Goal: Information Seeking & Learning: Learn about a topic

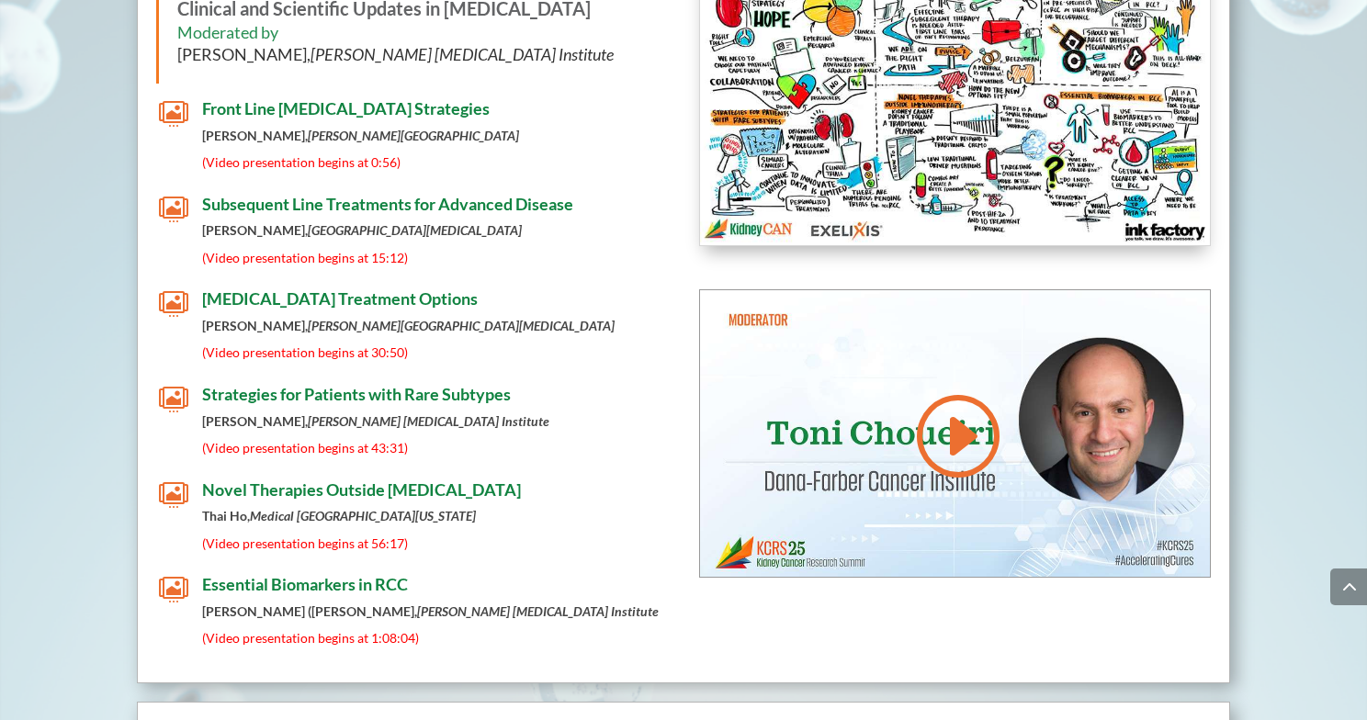
scroll to position [7443, 0]
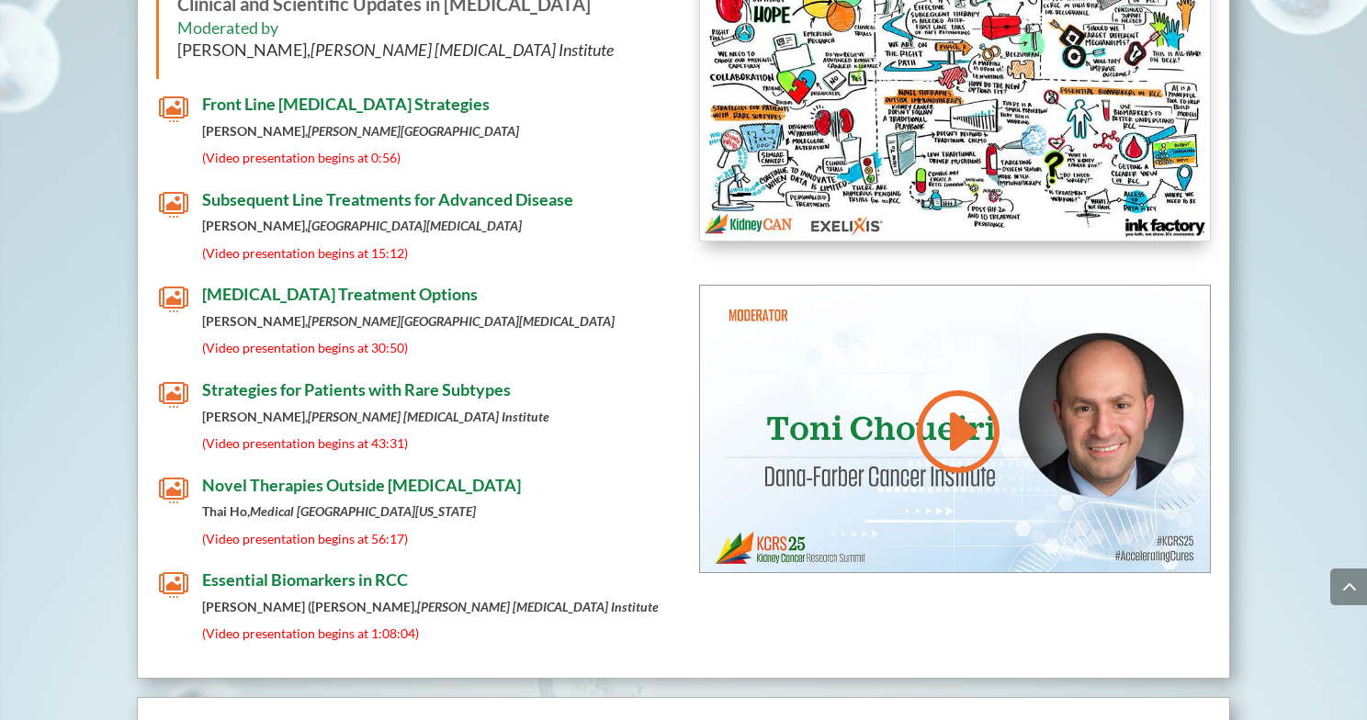
click at [344, 570] on span "Essential Biomarkers in RCC" at bounding box center [305, 580] width 206 height 20
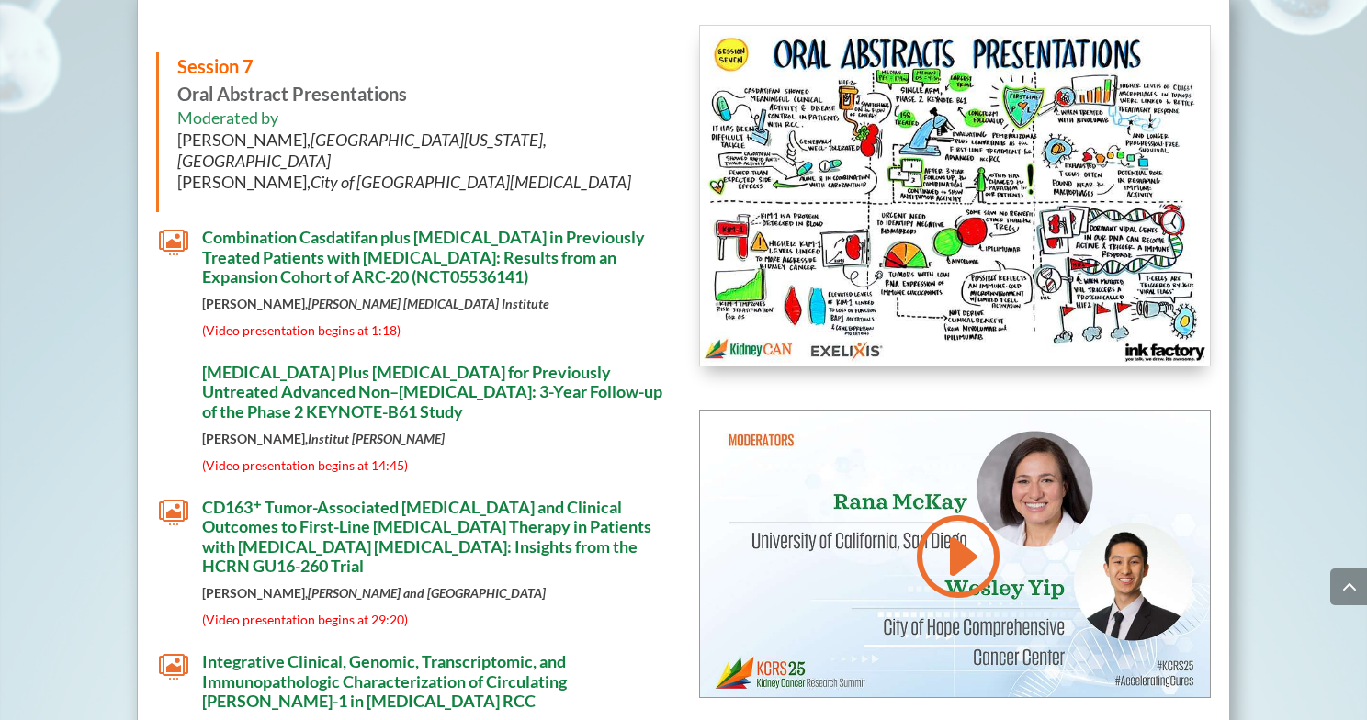
scroll to position [8920, 0]
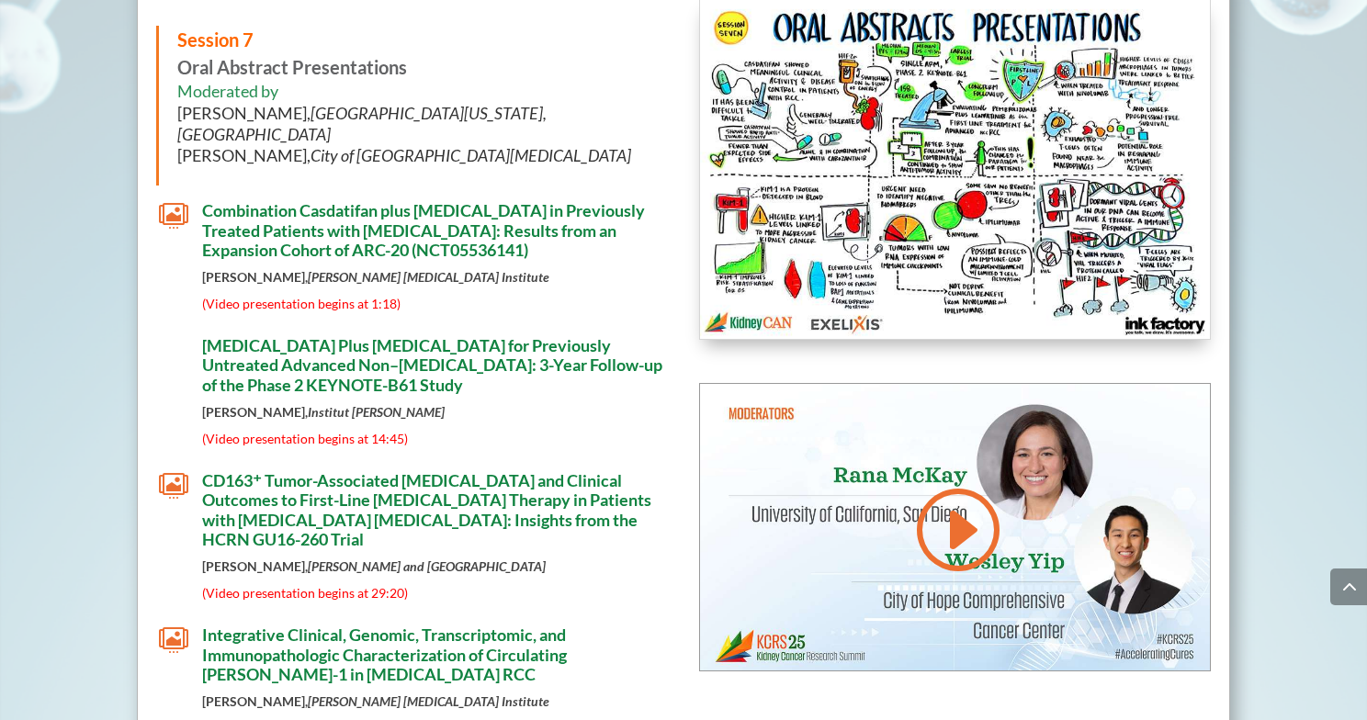
click at [306, 625] on span "Integrative Clinical, Genomic, Transcriptomic, and Immunopathologic Characteriz…" at bounding box center [384, 655] width 365 height 60
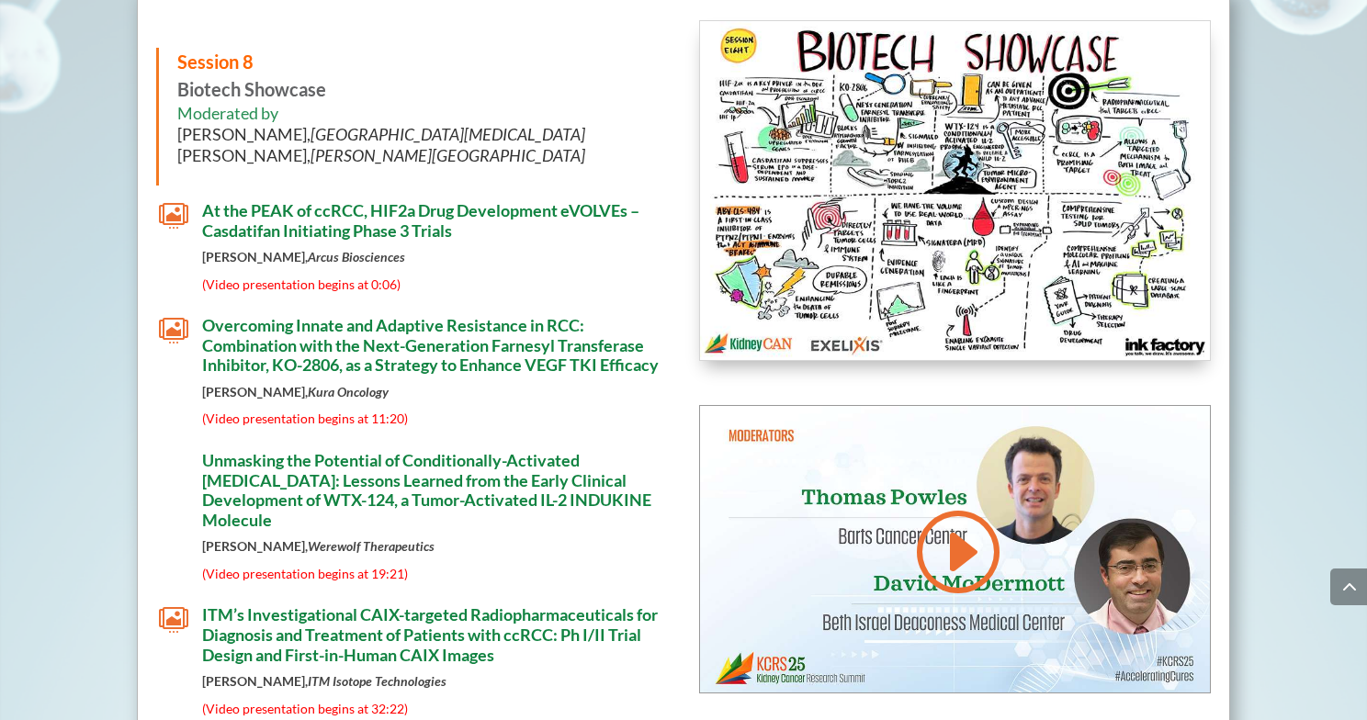
scroll to position [9969, 0]
click at [414, 316] on span "Overcoming Innate and Adaptive Resistance in RCC: Combination with the Next-Gen…" at bounding box center [430, 346] width 457 height 60
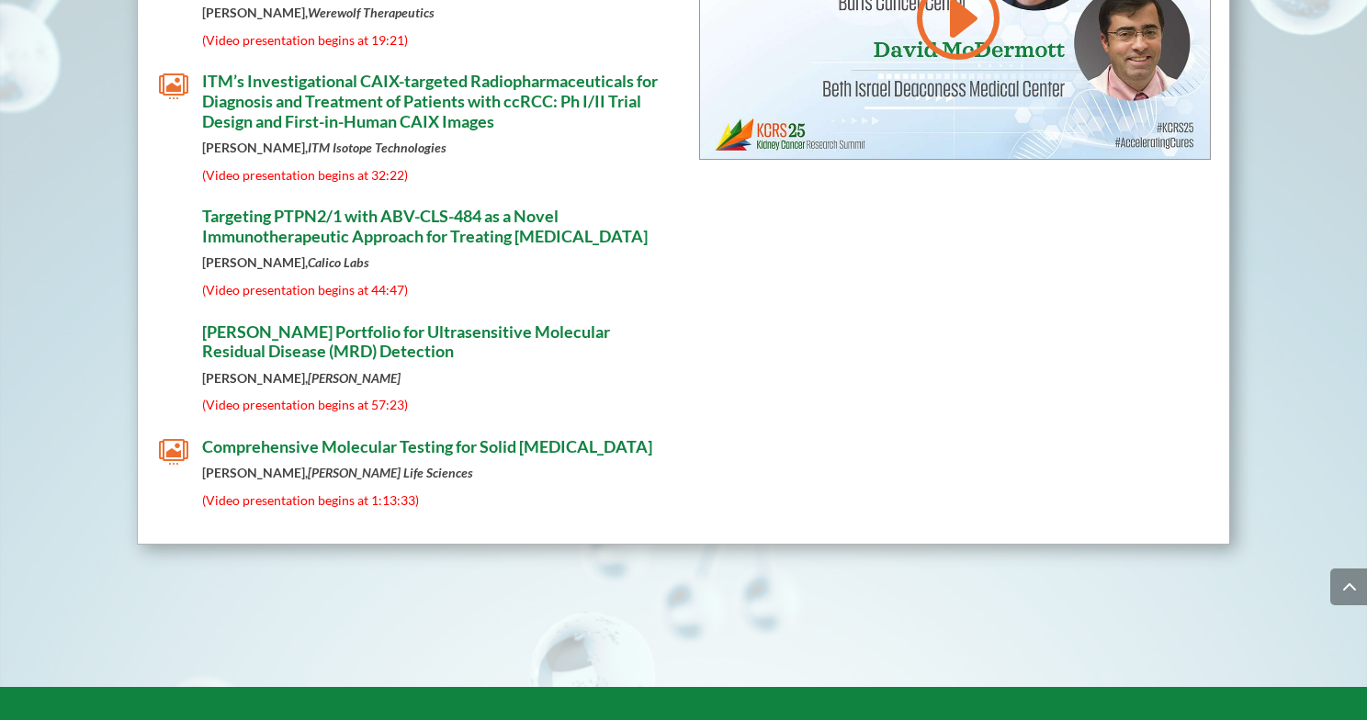
scroll to position [10503, 0]
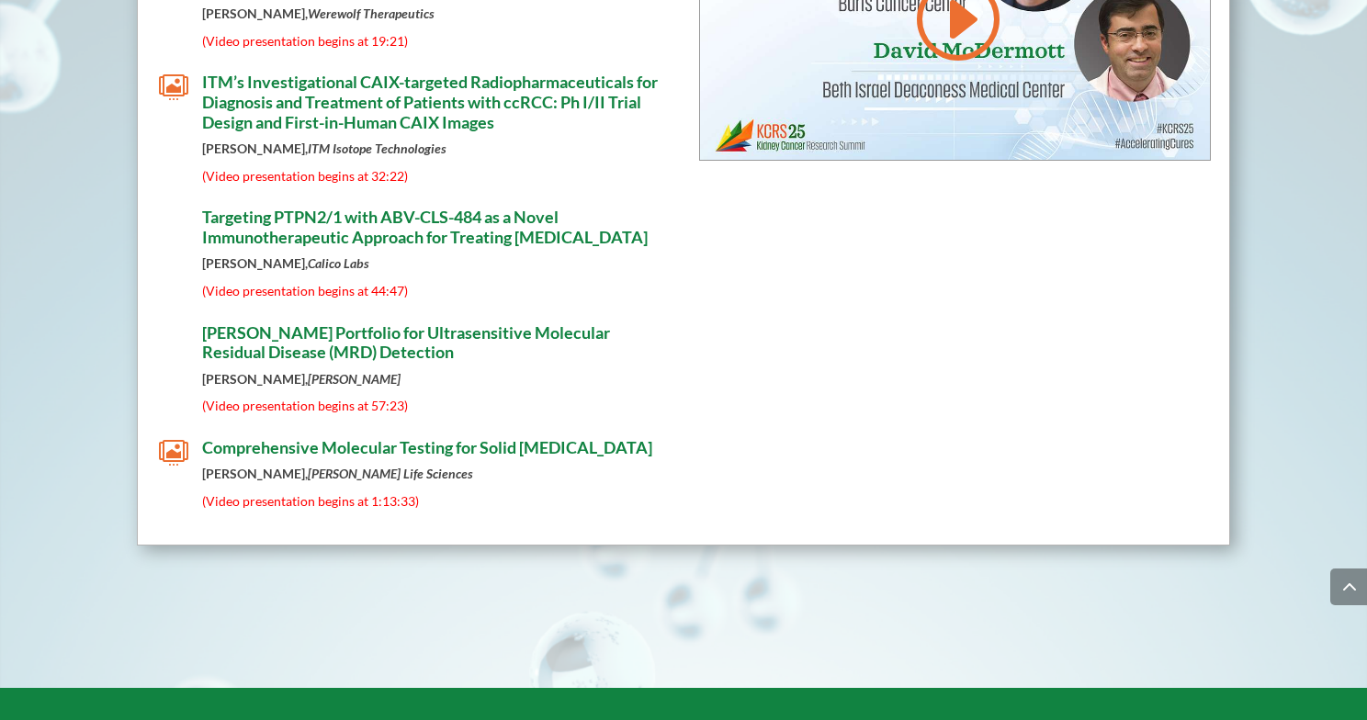
click at [485, 437] on span "Comprehensive Molecular Testing for Solid [MEDICAL_DATA]" at bounding box center [427, 447] width 450 height 20
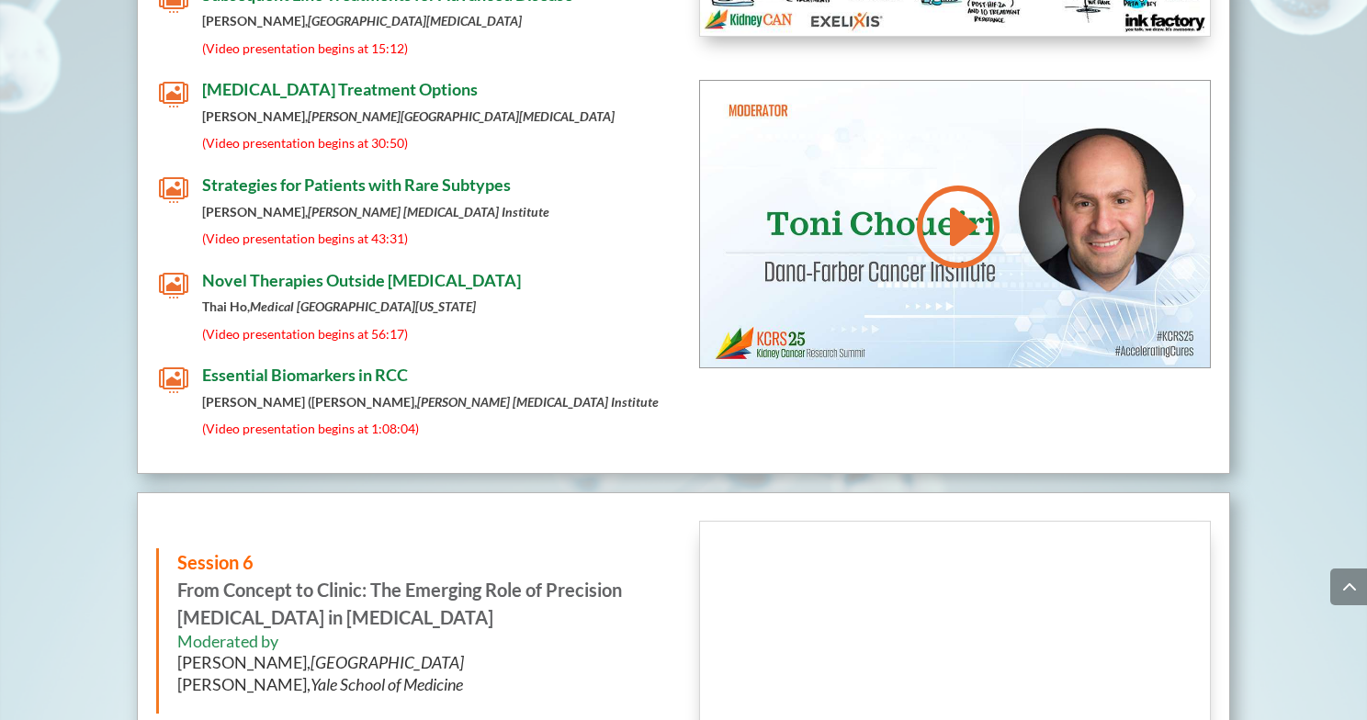
scroll to position [7639, 0]
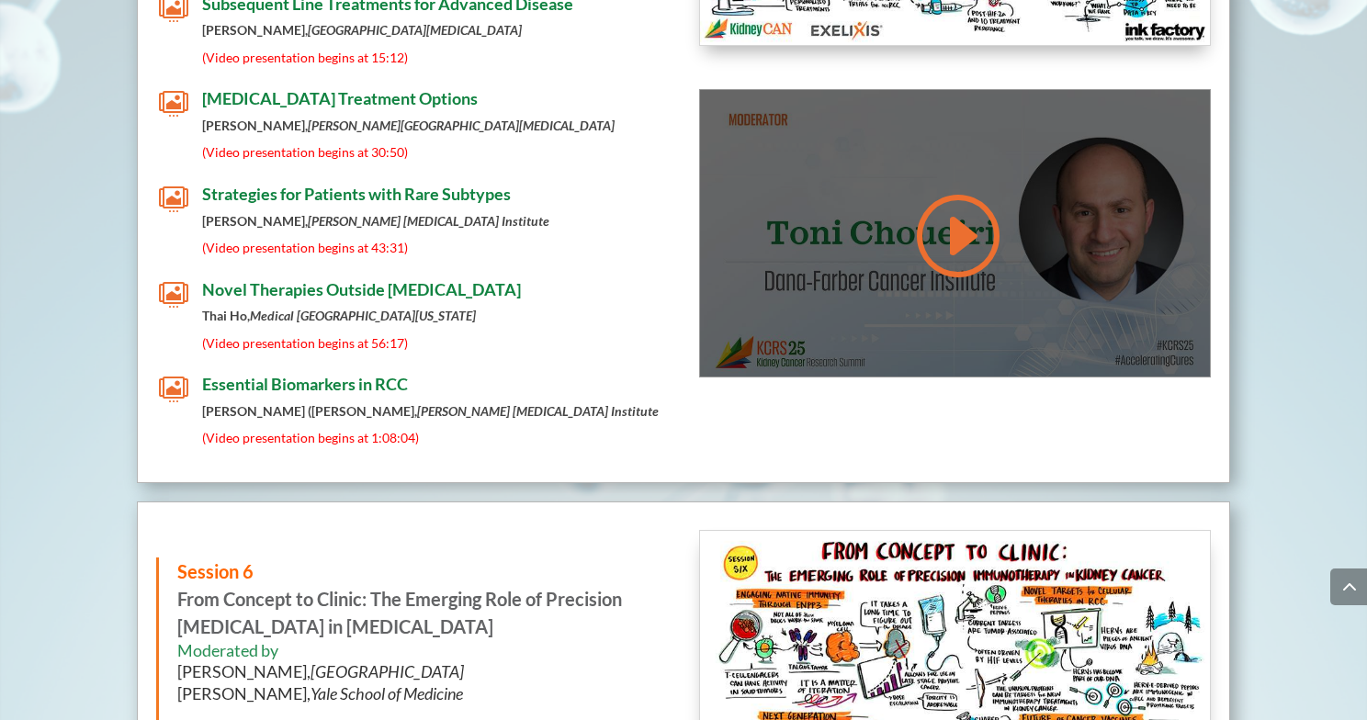
click at [980, 189] on link at bounding box center [956, 235] width 88 height 93
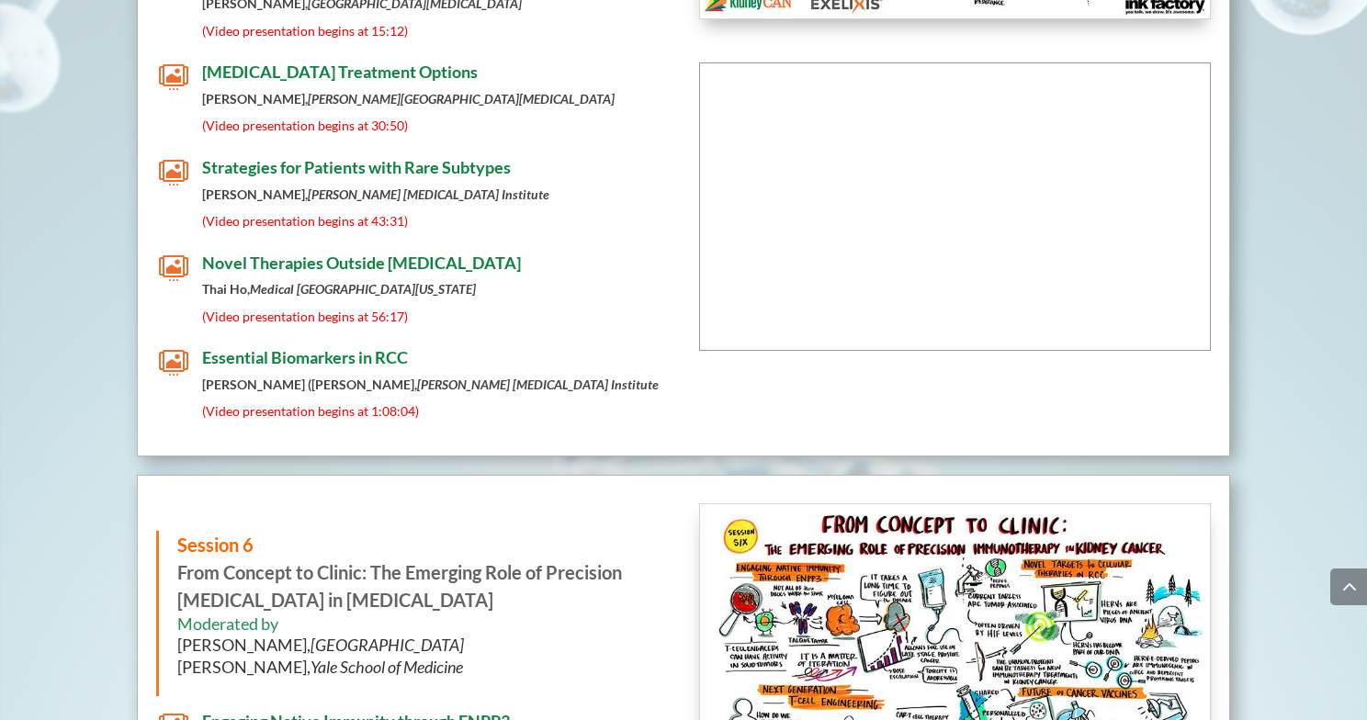
scroll to position [7666, 0]
click at [346, 252] on span "Novel Therapies Outside [MEDICAL_DATA]" at bounding box center [361, 262] width 319 height 20
